Goal: Task Accomplishment & Management: Manage account settings

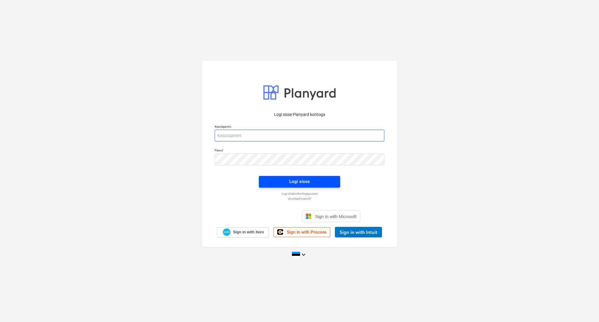
type input "[PERSON_NAME][EMAIL_ADDRESS][DOMAIN_NAME]"
click at [321, 180] on span "Logi sisse" at bounding box center [299, 181] width 67 height 8
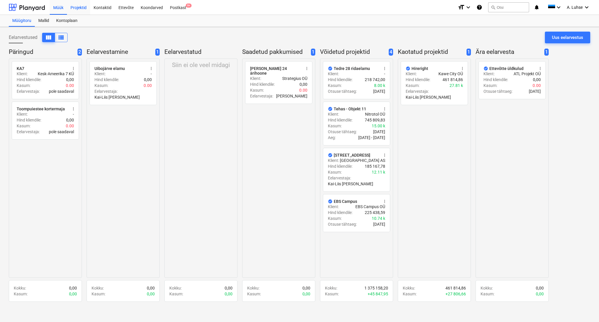
click at [78, 7] on div "Projektid" at bounding box center [78, 7] width 23 height 15
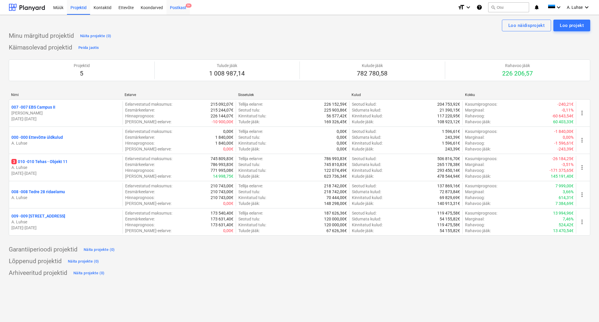
click at [174, 10] on div "Postkast 9+" at bounding box center [177, 7] width 23 height 15
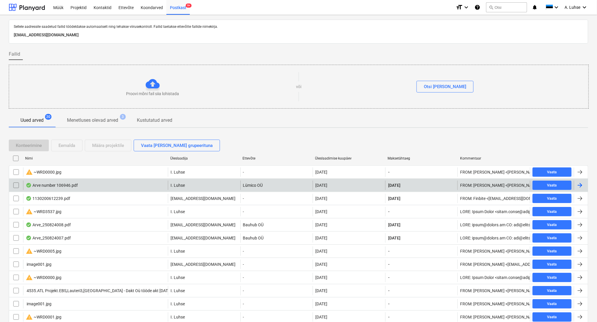
click at [133, 186] on div "Arve number 106946.pdf" at bounding box center [95, 184] width 145 height 9
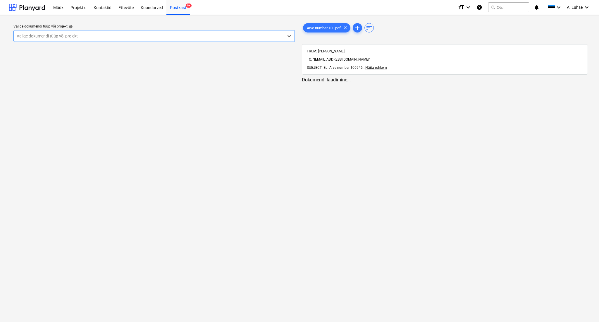
click at [216, 32] on div "Valige dokumendi tüüp või projekt" at bounding box center [149, 36] width 270 height 8
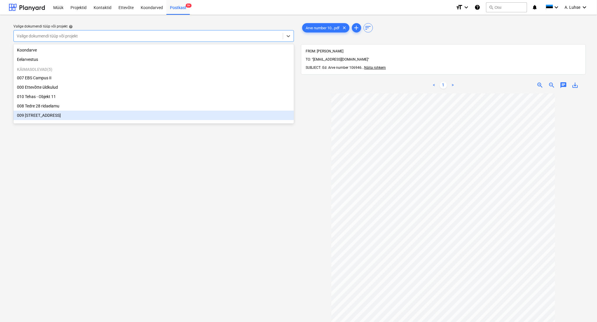
click at [194, 111] on div "009 [STREET_ADDRESS]" at bounding box center [153, 114] width 280 height 9
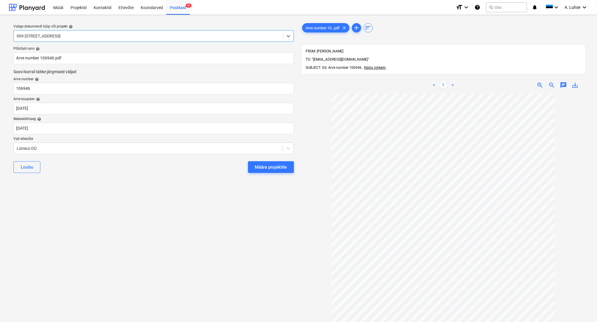
click at [269, 170] on div "Määra projektile" at bounding box center [271, 167] width 32 height 8
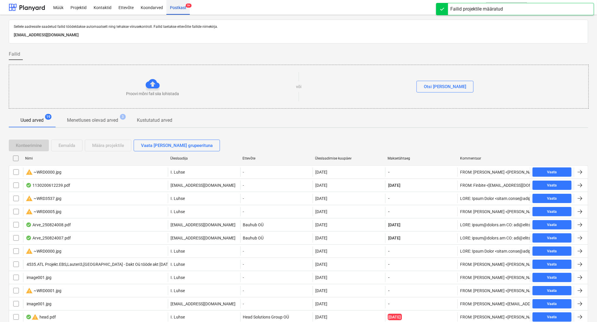
click at [183, 9] on div "Postkast 9+" at bounding box center [177, 7] width 23 height 15
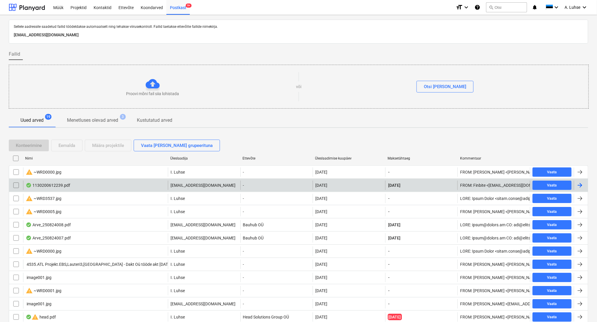
click at [97, 188] on div "1130200612239.pdf" at bounding box center [95, 184] width 145 height 9
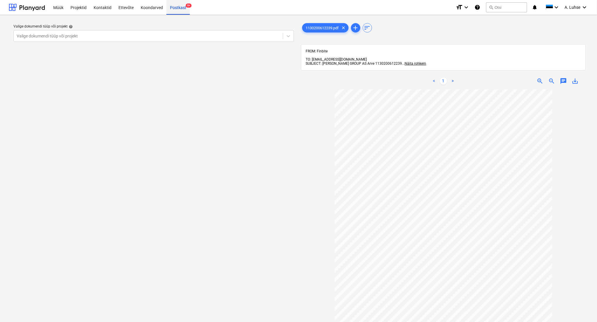
click at [180, 4] on div "Postkast 9+" at bounding box center [177, 7] width 23 height 15
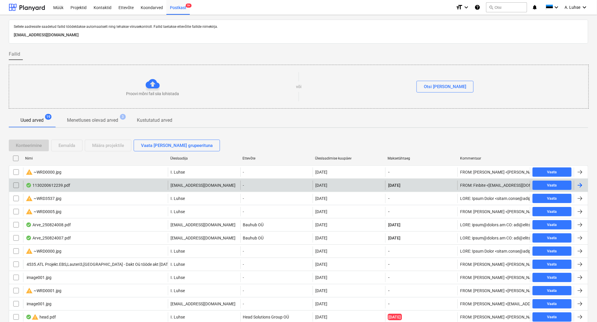
click at [116, 189] on div "1130200612239.pdf" at bounding box center [95, 184] width 145 height 9
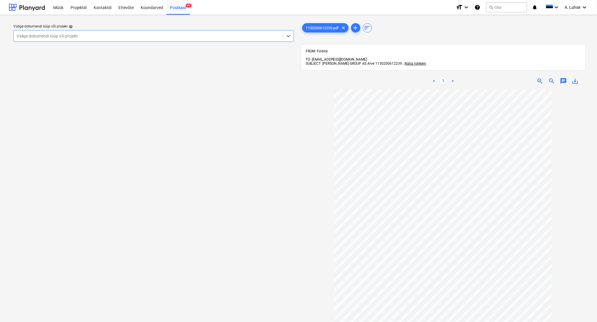
click at [224, 37] on div at bounding box center [148, 36] width 263 height 6
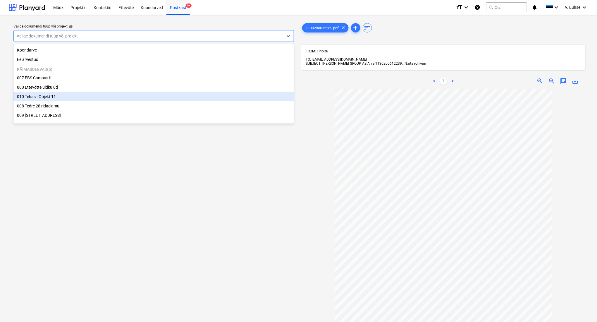
click at [197, 99] on div "010 Tehas - Objekt 11" at bounding box center [153, 96] width 280 height 9
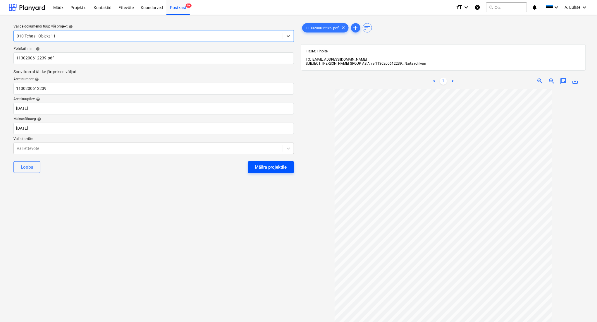
click at [266, 166] on div "Määra projektile" at bounding box center [271, 167] width 32 height 8
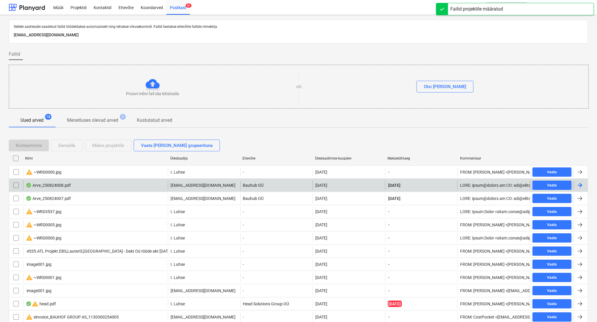
click at [139, 187] on div "Arve_250824008.pdf" at bounding box center [95, 184] width 145 height 9
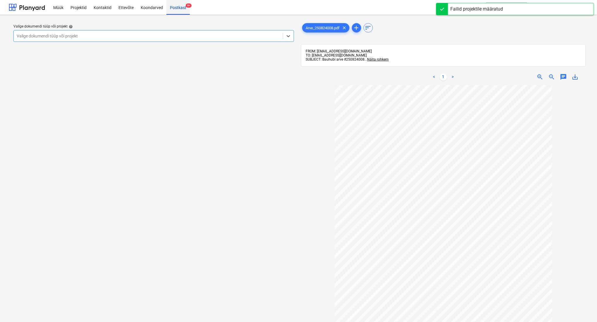
click at [175, 11] on div "Postkast 9+" at bounding box center [177, 7] width 23 height 15
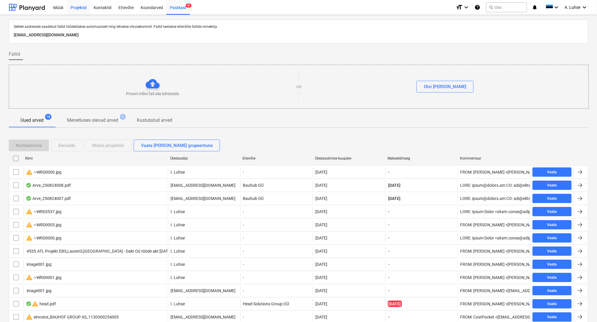
click at [70, 9] on div "Projektid" at bounding box center [78, 7] width 23 height 15
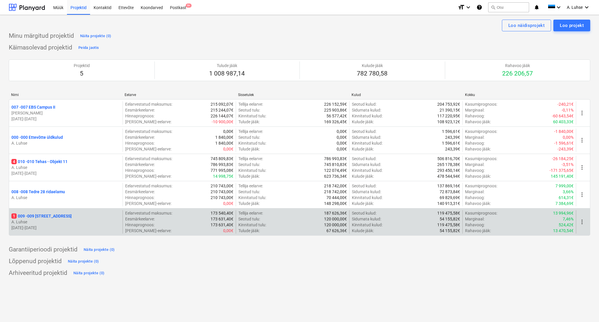
click at [55, 217] on p "1 009 - 009 [GEOGRAPHIC_DATA] mnt 15" at bounding box center [41, 216] width 60 height 6
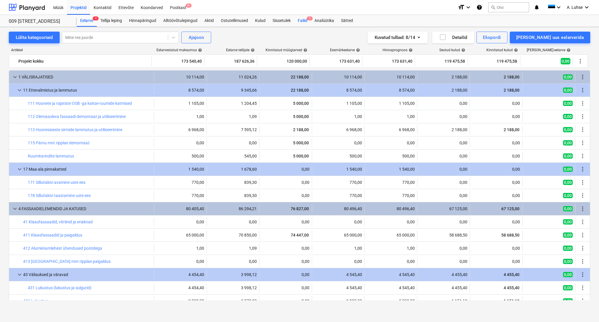
click at [300, 21] on div "Failid 1" at bounding box center [302, 21] width 17 height 12
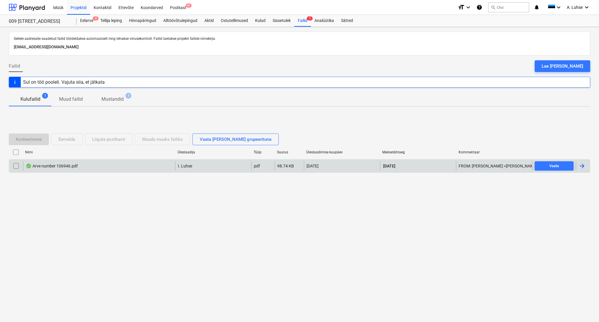
click at [17, 165] on input "checkbox" at bounding box center [15, 165] width 9 height 9
click at [16, 165] on input "checkbox" at bounding box center [15, 165] width 9 height 9
click at [61, 84] on div "Sul on töö pooleli. Vajuta siia, et jätkata" at bounding box center [64, 82] width 82 height 6
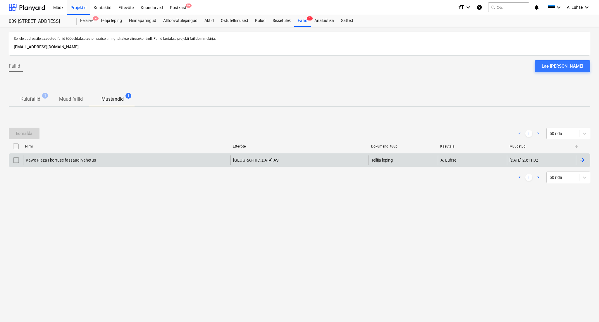
click at [93, 162] on div "Kawe Plaza I korruse fassaadi vahetus" at bounding box center [126, 159] width 207 height 9
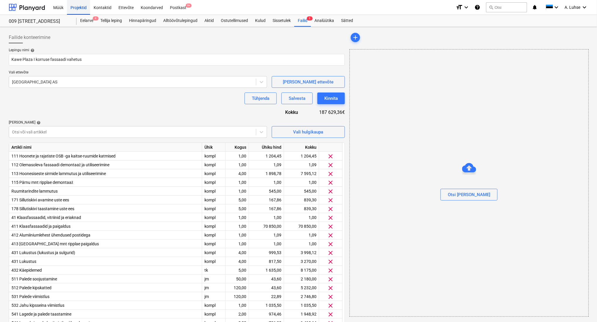
click at [82, 9] on div "Projektid" at bounding box center [78, 7] width 23 height 15
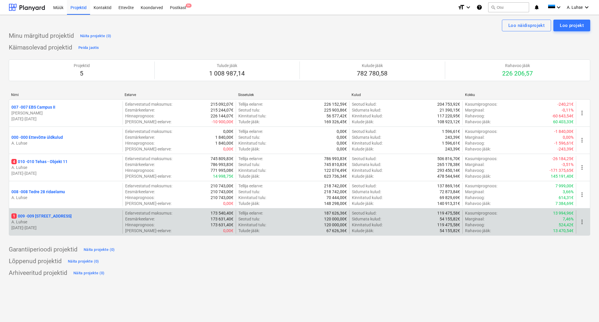
click at [55, 217] on p "1 009 - 009 [GEOGRAPHIC_DATA] mnt 15" at bounding box center [41, 216] width 60 height 6
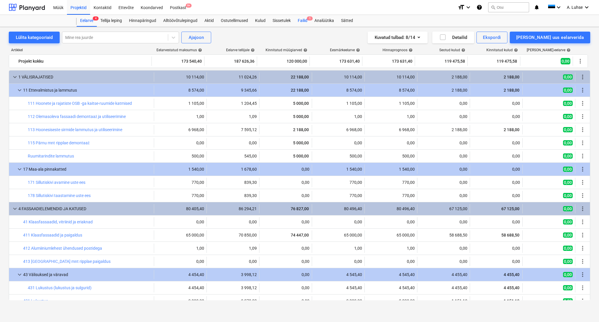
click at [303, 18] on div "Failid 1" at bounding box center [302, 21] width 17 height 12
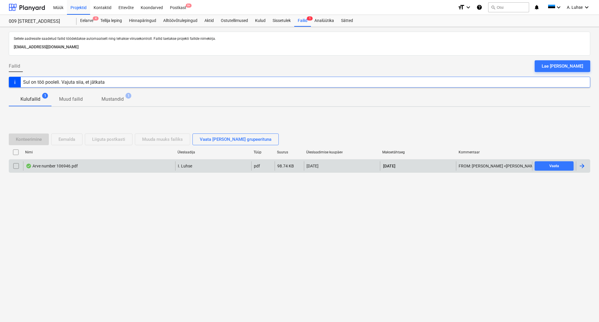
click at [122, 167] on div "Arve number 106946.pdf" at bounding box center [99, 165] width 152 height 9
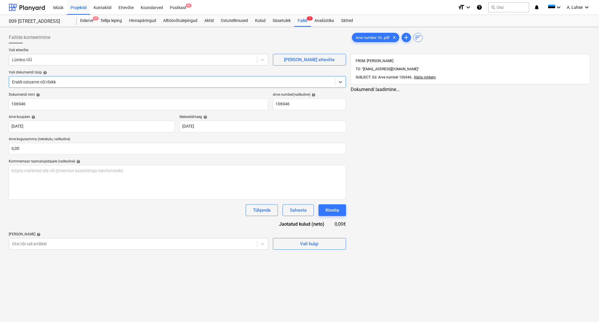
click at [147, 80] on div at bounding box center [172, 82] width 320 height 6
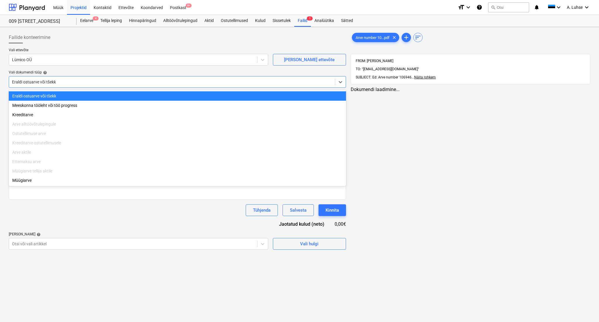
click at [132, 72] on div "Vali dokumendi tüüp help" at bounding box center [177, 72] width 337 height 5
click at [132, 80] on div at bounding box center [172, 82] width 320 height 6
click at [90, 96] on div "Eraldi ostuarve või tšekk" at bounding box center [177, 95] width 337 height 9
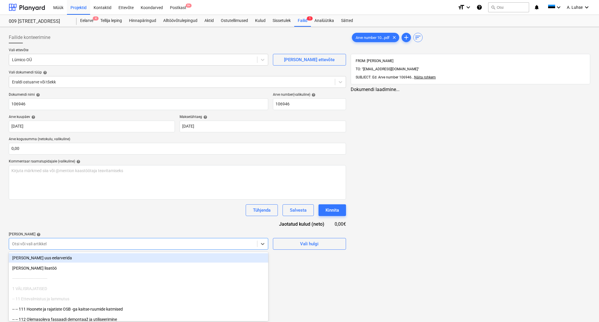
click at [82, 241] on div at bounding box center [133, 244] width 242 height 6
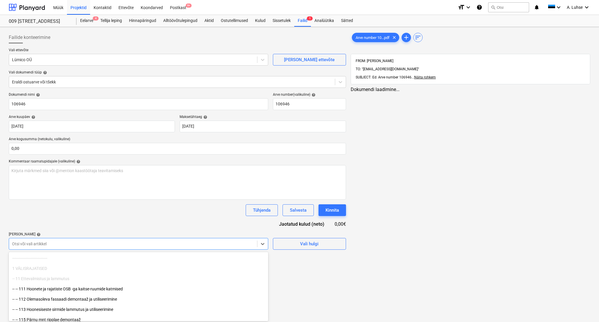
scroll to position [39, 0]
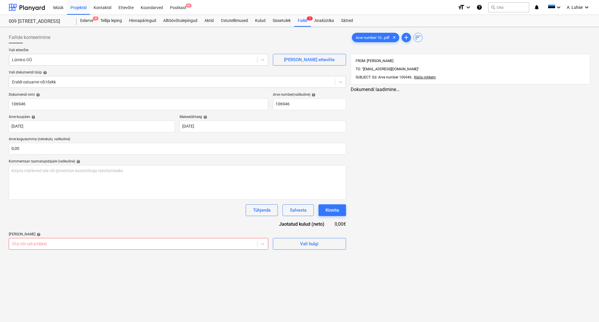
click at [291, 277] on div "Failide konteerimine Vali ettevõte Lümico OÜ [PERSON_NAME] uus ettevõte Vali do…" at bounding box center [299, 174] width 599 height 295
click at [288, 245] on span "Vali hulgi" at bounding box center [309, 244] width 58 height 8
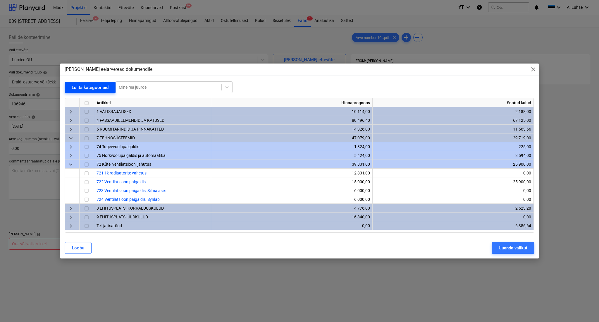
click at [72, 90] on div "Lülita kategooriaid" at bounding box center [90, 88] width 37 height 8
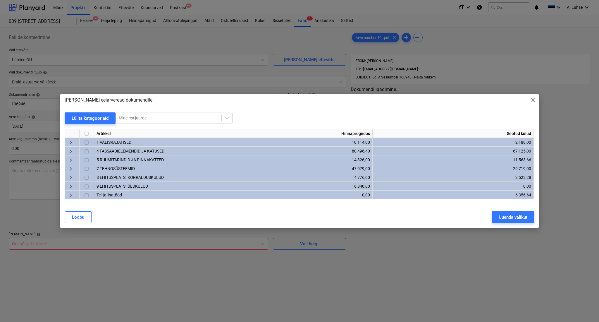
click at [68, 151] on span "keyboard_arrow_right" at bounding box center [70, 151] width 7 height 7
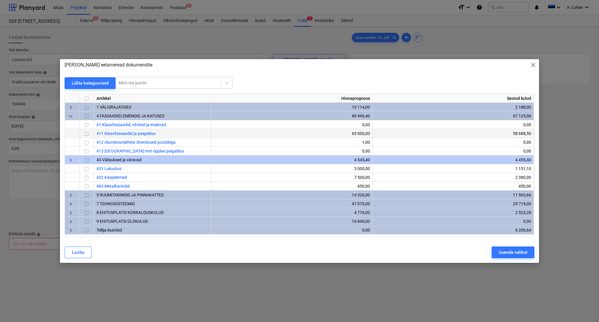
click at [85, 132] on input "checkbox" at bounding box center [86, 133] width 7 height 7
click at [518, 254] on div "Uuenda valikut" at bounding box center [512, 252] width 29 height 8
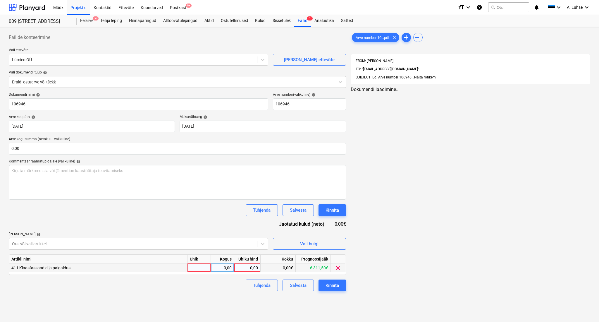
click at [196, 266] on div at bounding box center [198, 267] width 23 height 9
type input "kompl"
click at [370, 38] on span "Arve number 10...pdf" at bounding box center [372, 37] width 41 height 4
click at [246, 267] on div "0,00" at bounding box center [245, 267] width 21 height 9
type input "35356,13"
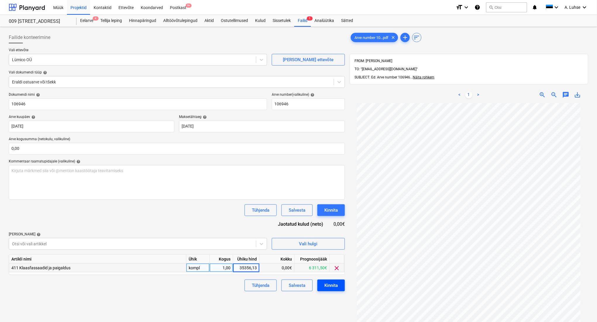
click at [331, 284] on div "Kinnita" at bounding box center [330, 285] width 13 height 8
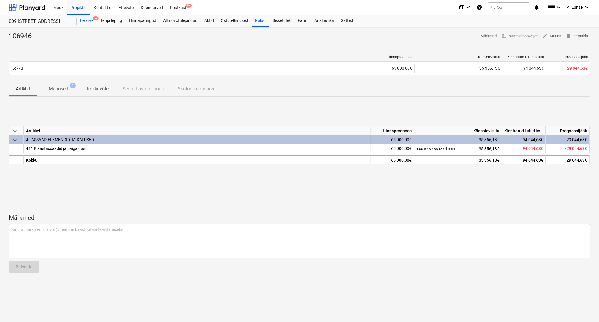
click at [91, 24] on div "Eelarve 4" at bounding box center [87, 21] width 20 height 12
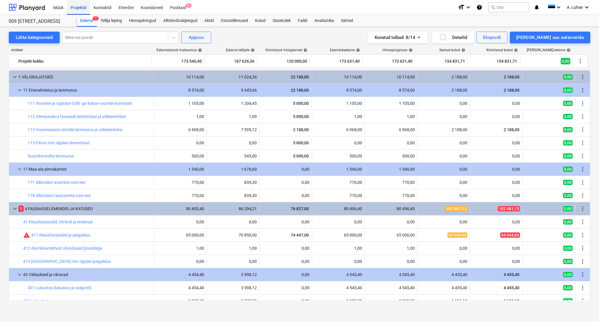
click at [73, 8] on div "Projektid" at bounding box center [78, 7] width 23 height 15
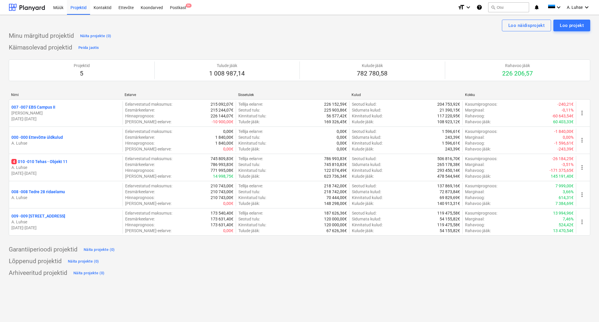
click at [353, 262] on div "Lõppenud projektid Näita projekte (0)" at bounding box center [299, 260] width 581 height 9
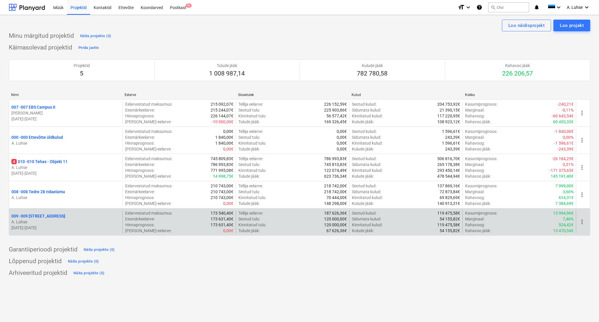
click at [28, 217] on p "009 - 009 [STREET_ADDRESS]" at bounding box center [38, 216] width 54 height 6
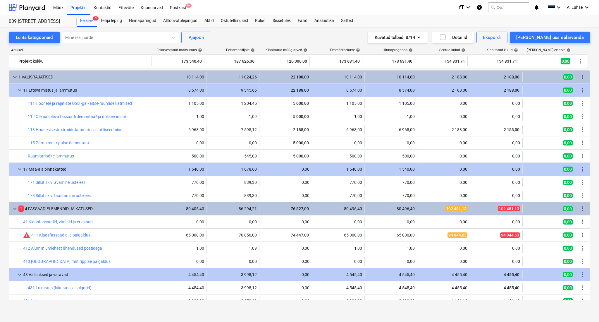
click at [342, 41] on div "Kuvatud tulbad : 8/14 Detailid Ekspordi [PERSON_NAME] uus eelarverida" at bounding box center [440, 38] width 299 height 12
drag, startPoint x: 42, startPoint y: 7, endPoint x: 73, endPoint y: 7, distance: 30.4
click at [42, 7] on div at bounding box center [27, 7] width 36 height 15
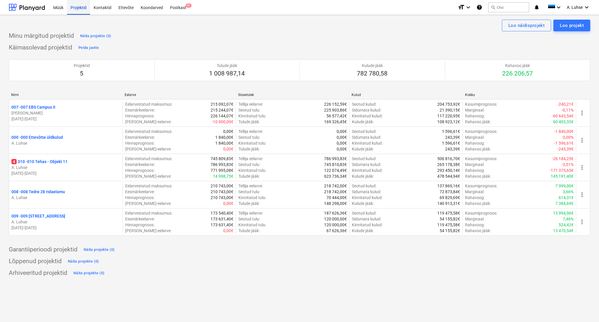
click at [83, 6] on div "Projektid" at bounding box center [78, 7] width 23 height 15
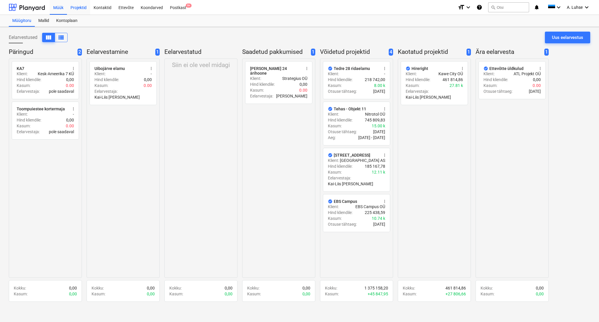
click at [83, 8] on div "Projektid" at bounding box center [78, 7] width 23 height 15
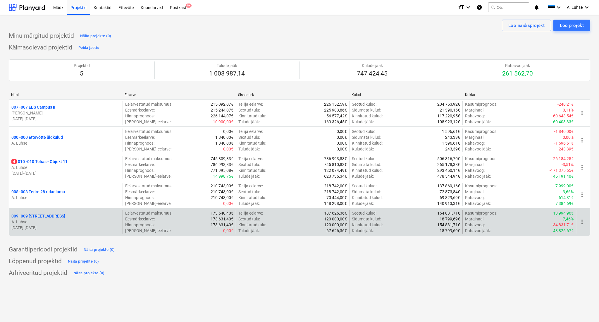
click at [27, 217] on p "009 - 009 [STREET_ADDRESS]" at bounding box center [38, 216] width 54 height 6
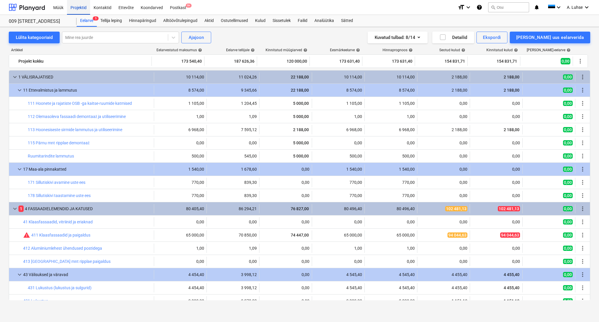
click at [78, 9] on div "Projektid" at bounding box center [78, 7] width 23 height 15
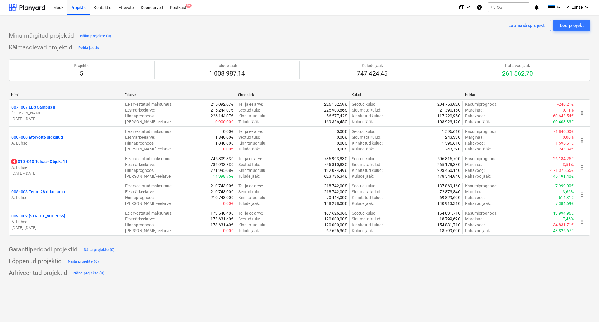
click at [279, 278] on div "Loo näidisprojekt Loo projekt Minu märgitud projektid Näita projekte (0) Käimas…" at bounding box center [299, 168] width 599 height 307
click at [500, 8] on button "search Otsi" at bounding box center [508, 7] width 41 height 10
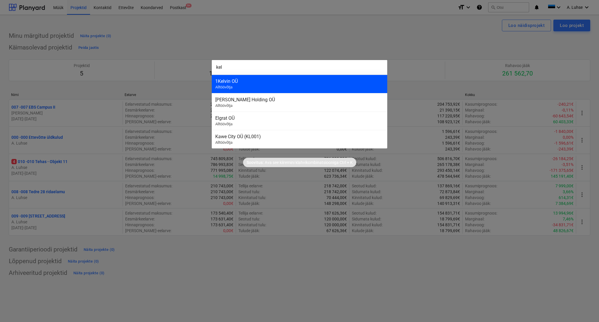
type input "kel"
click at [357, 84] on div "1Kelvin OÜ Alltöövõtja" at bounding box center [299, 84] width 175 height 18
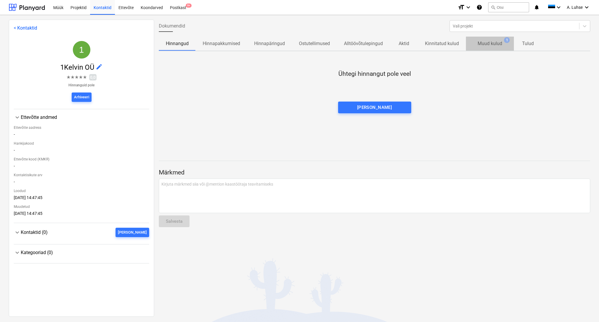
click at [484, 46] on p "Muud kulud" at bounding box center [489, 43] width 25 height 7
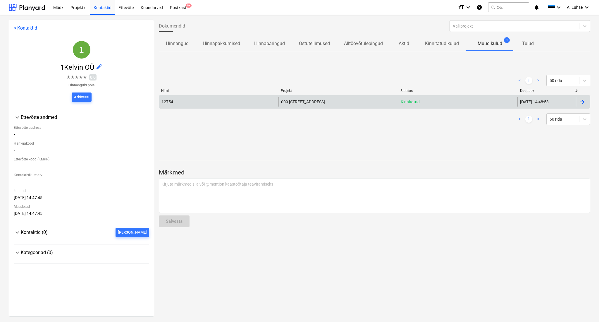
click at [424, 104] on div "Kinnitatud" at bounding box center [457, 101] width 119 height 9
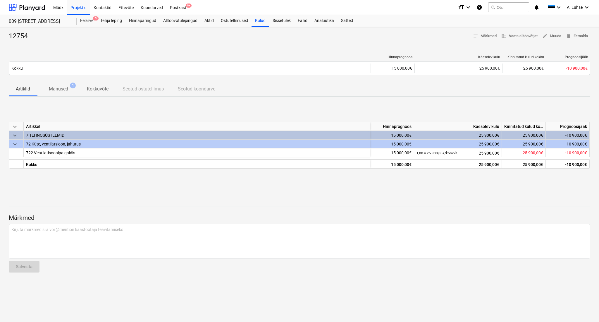
click at [63, 86] on p "Manused" at bounding box center [58, 88] width 19 height 7
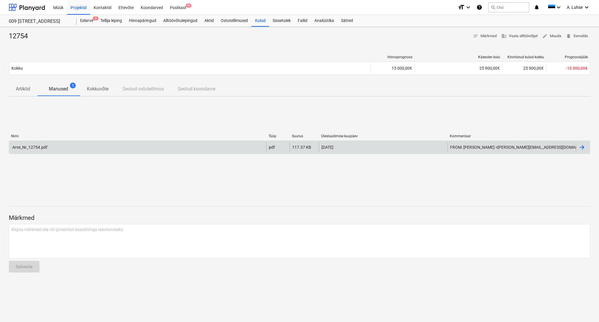
click at [68, 150] on div "Arve_Nr_12754.pdf" at bounding box center [137, 146] width 257 height 9
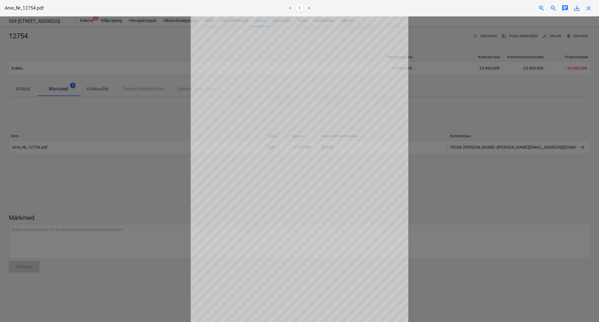
click at [144, 177] on div at bounding box center [299, 168] width 599 height 305
click at [103, 68] on div at bounding box center [299, 168] width 599 height 305
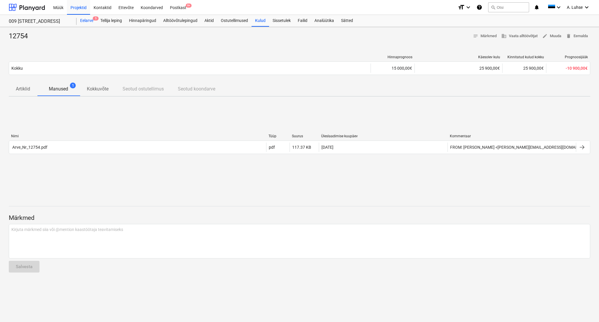
click at [85, 23] on div "Eelarve 5" at bounding box center [87, 21] width 20 height 12
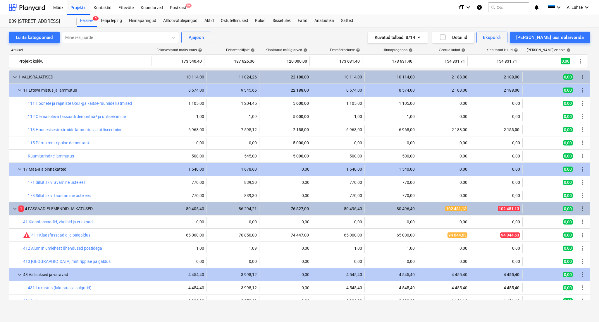
click at [258, 39] on div "Lülita kategooriaid Mine rea juurde Ajajoon Kuvatud tulbad : 8/14 Detailid Eksp…" at bounding box center [299, 38] width 581 height 12
click at [82, 11] on div "Projektid" at bounding box center [78, 7] width 23 height 15
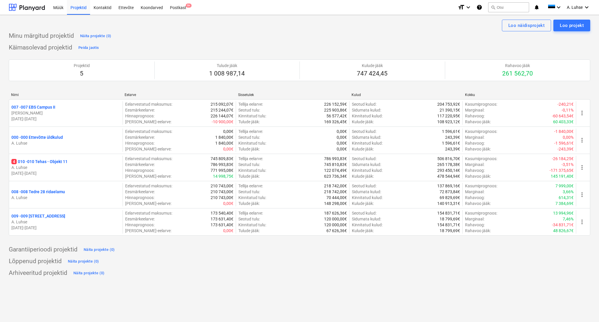
click at [239, 42] on div "Minu märgitud projektid Näita projekte (0) Käimasolevad projektid Peida jaotis …" at bounding box center [299, 154] width 581 height 246
click at [335, 39] on div "Minu märgitud projektid Näita projekte (0)" at bounding box center [299, 35] width 581 height 9
